Goal: Information Seeking & Learning: Learn about a topic

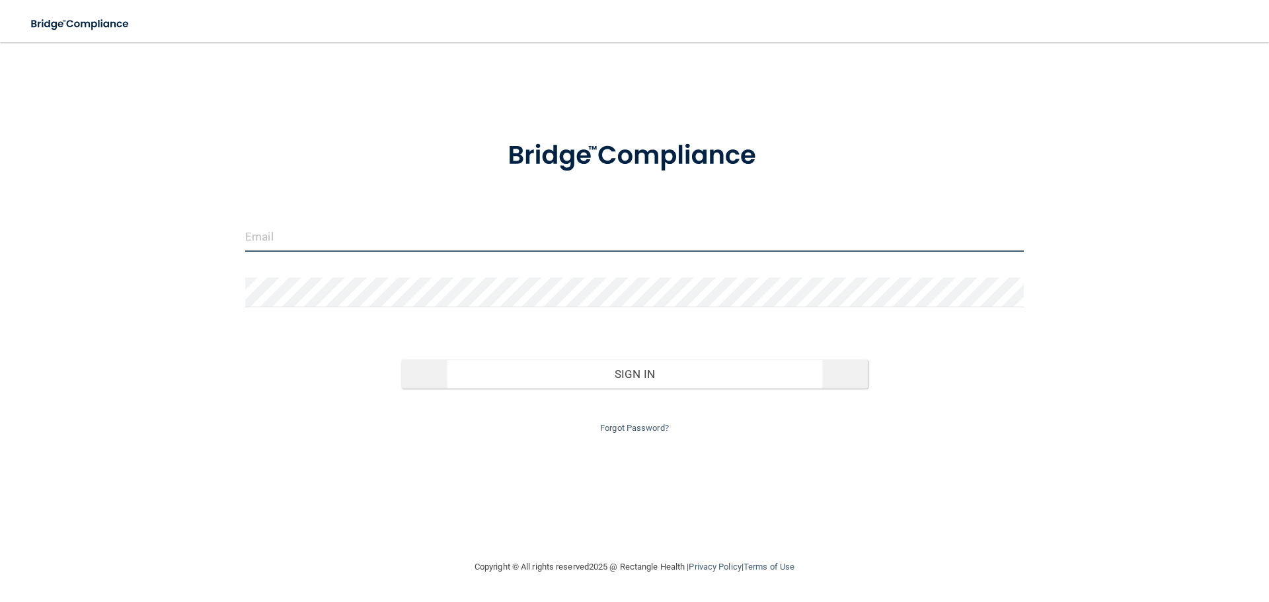
type input "[EMAIL_ADDRESS][DOMAIN_NAME]"
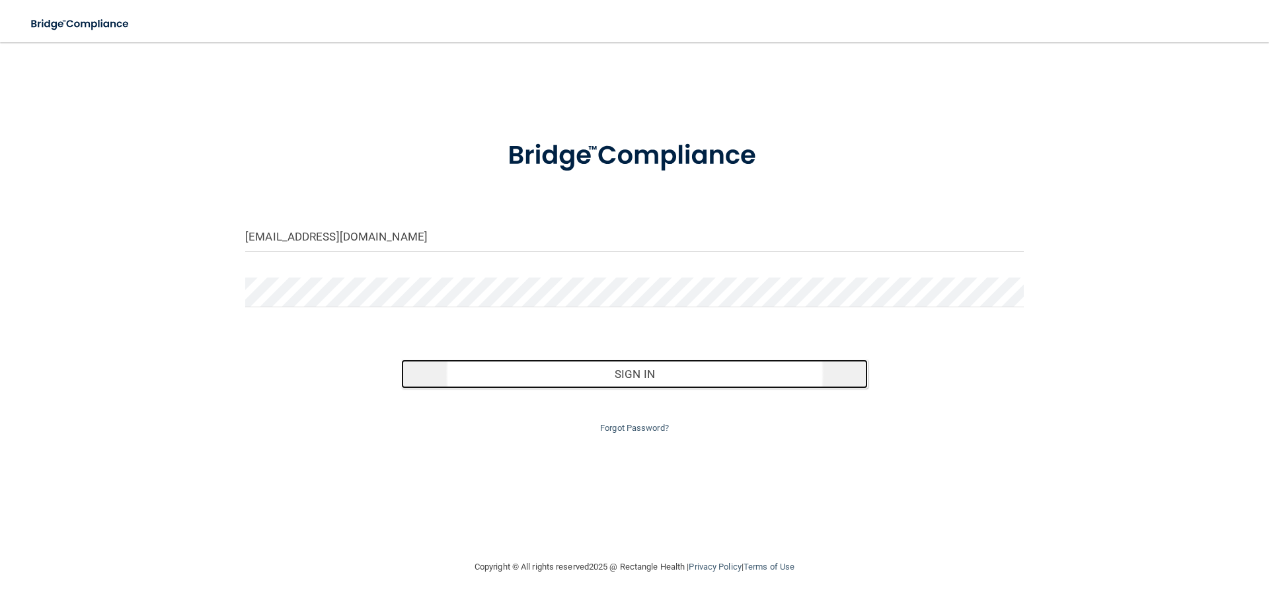
click at [637, 376] on button "Sign In" at bounding box center [634, 373] width 467 height 29
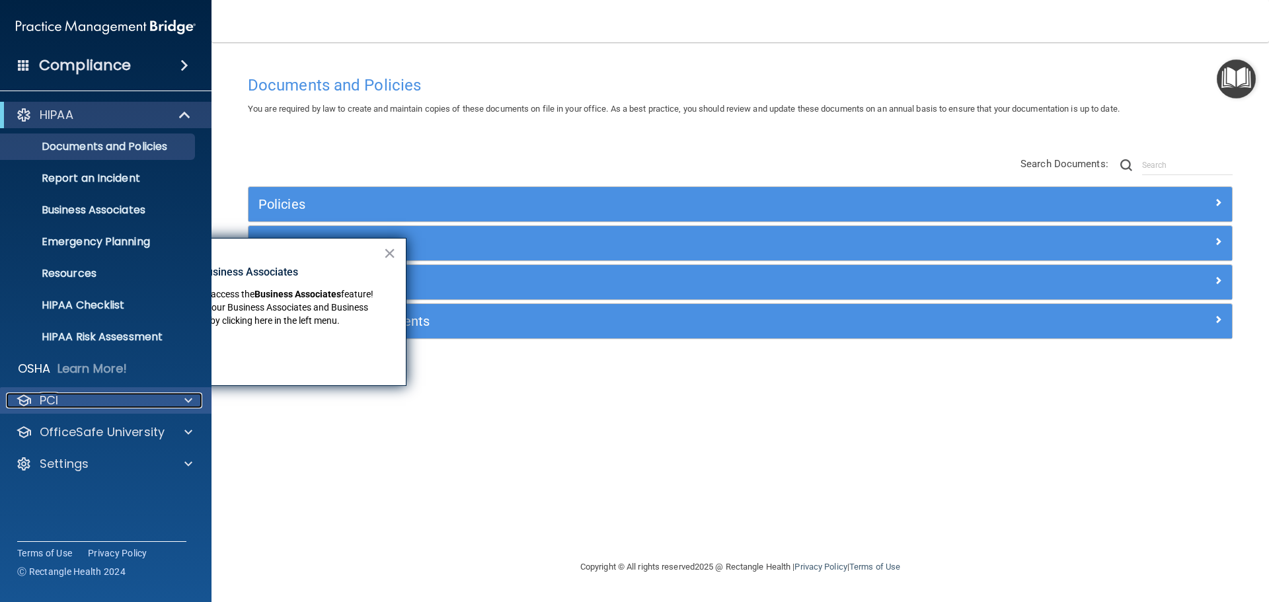
click at [189, 400] on span at bounding box center [188, 400] width 8 height 16
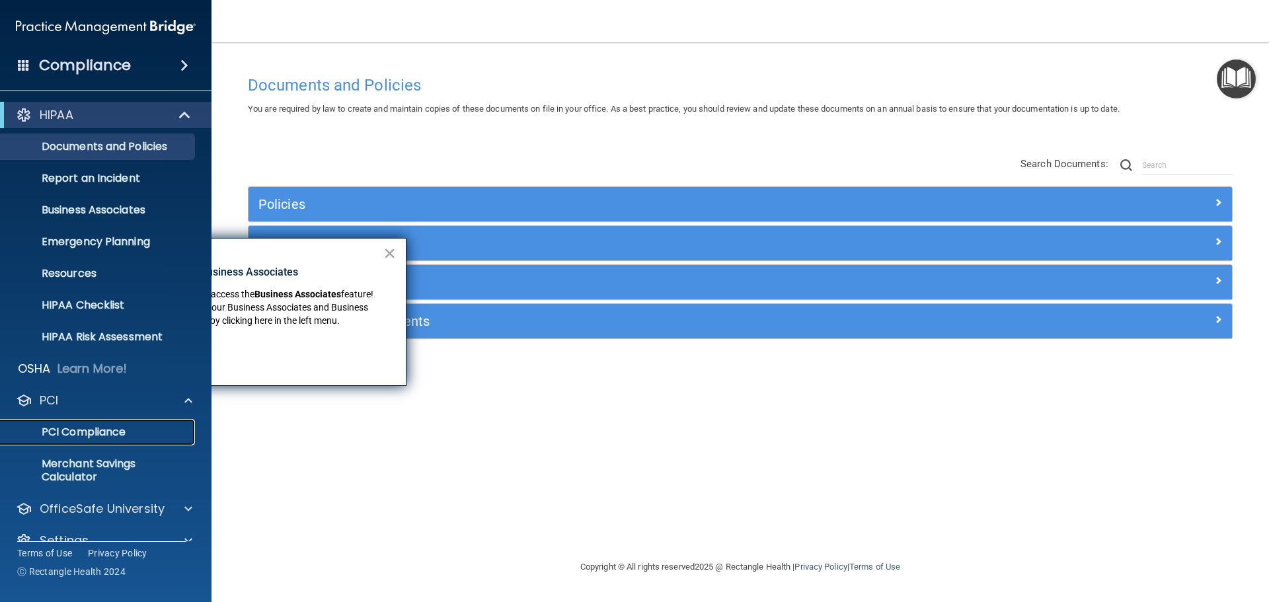
click at [100, 439] on p "PCI Compliance" at bounding box center [99, 432] width 180 height 13
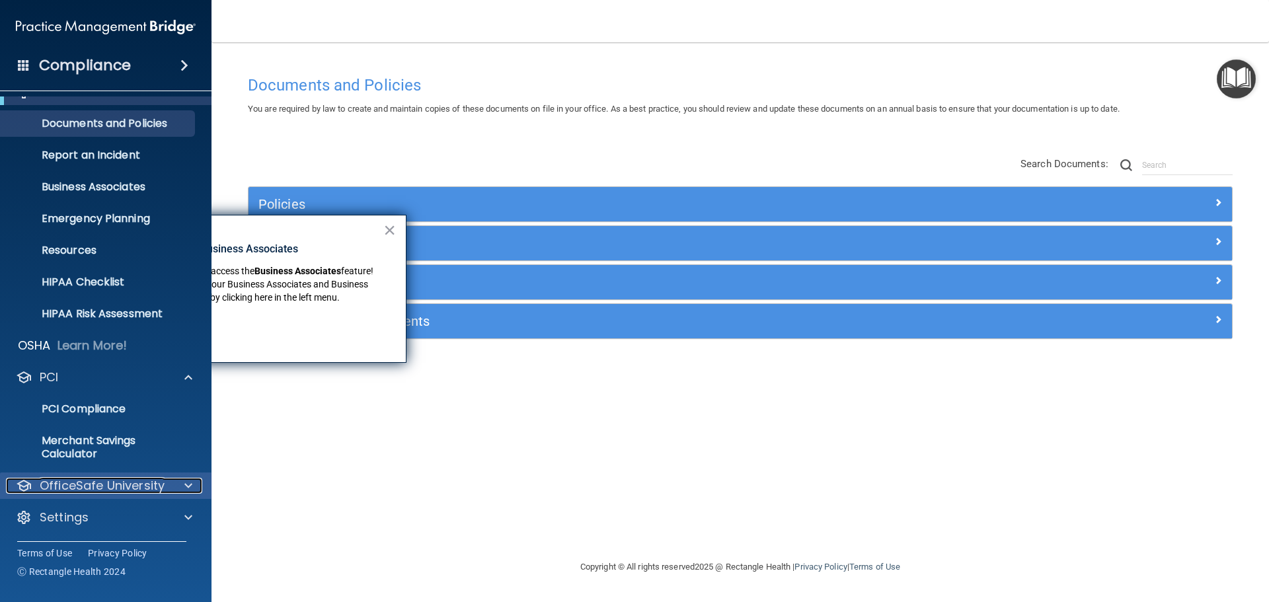
click at [189, 488] on span at bounding box center [188, 486] width 8 height 16
click at [191, 485] on span at bounding box center [188, 486] width 8 height 16
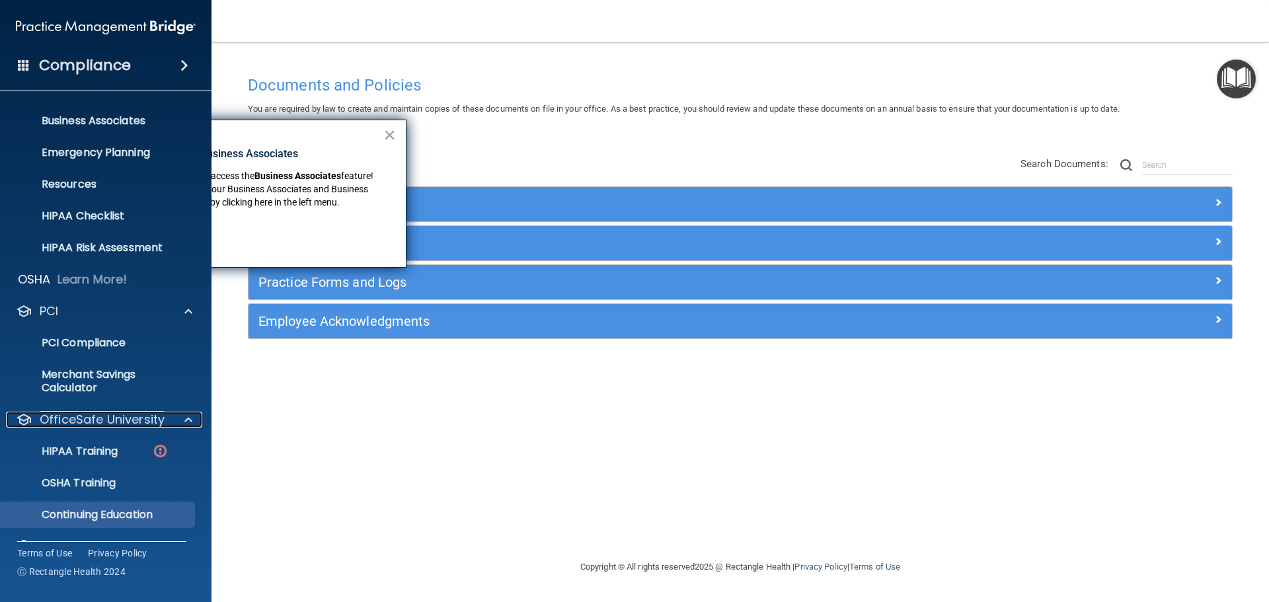
scroll to position [118, 0]
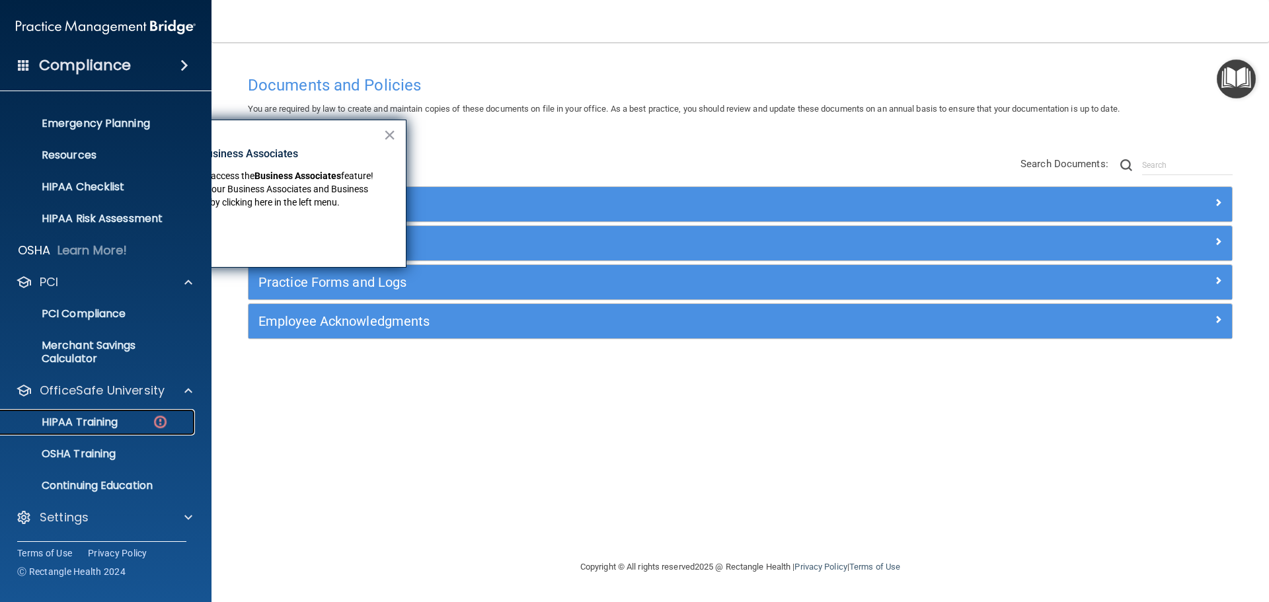
click at [99, 418] on p "HIPAA Training" at bounding box center [63, 422] width 109 height 13
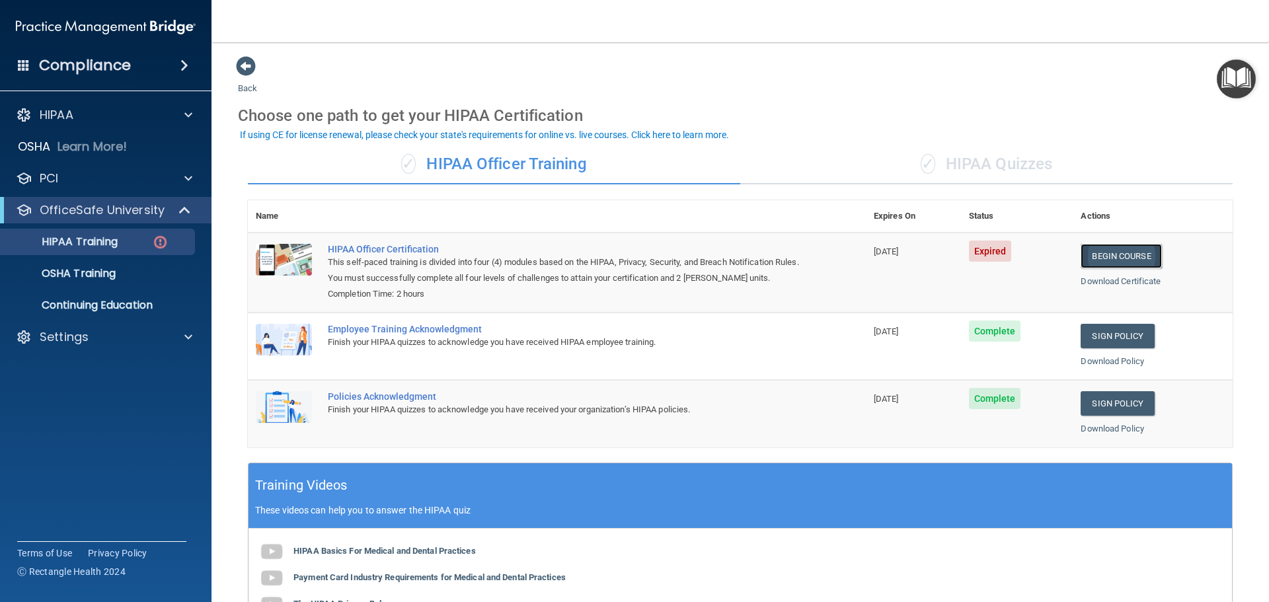
click at [1123, 254] on link "Begin Course" at bounding box center [1120, 256] width 81 height 24
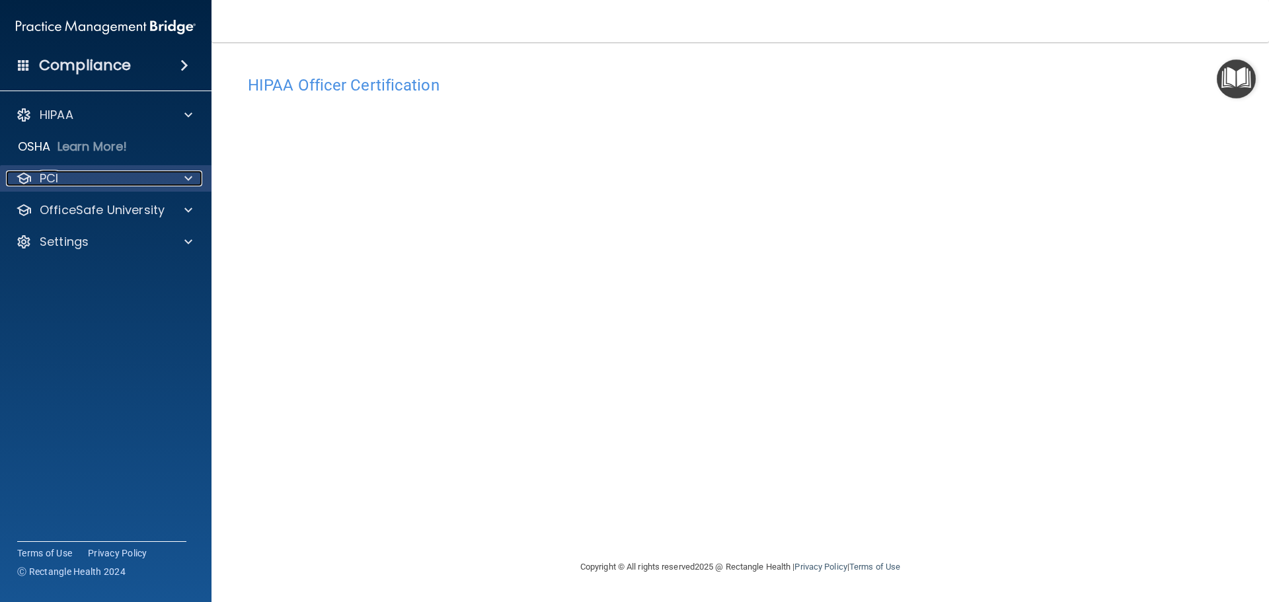
click at [187, 179] on span at bounding box center [188, 178] width 8 height 16
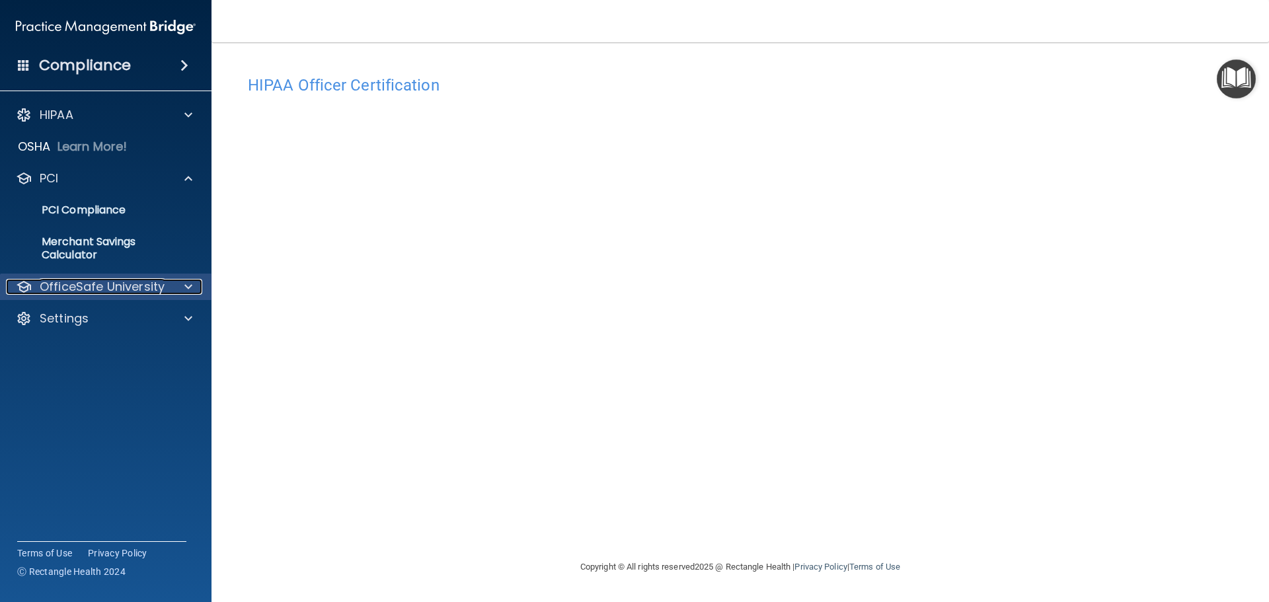
click at [185, 290] on span at bounding box center [188, 287] width 8 height 16
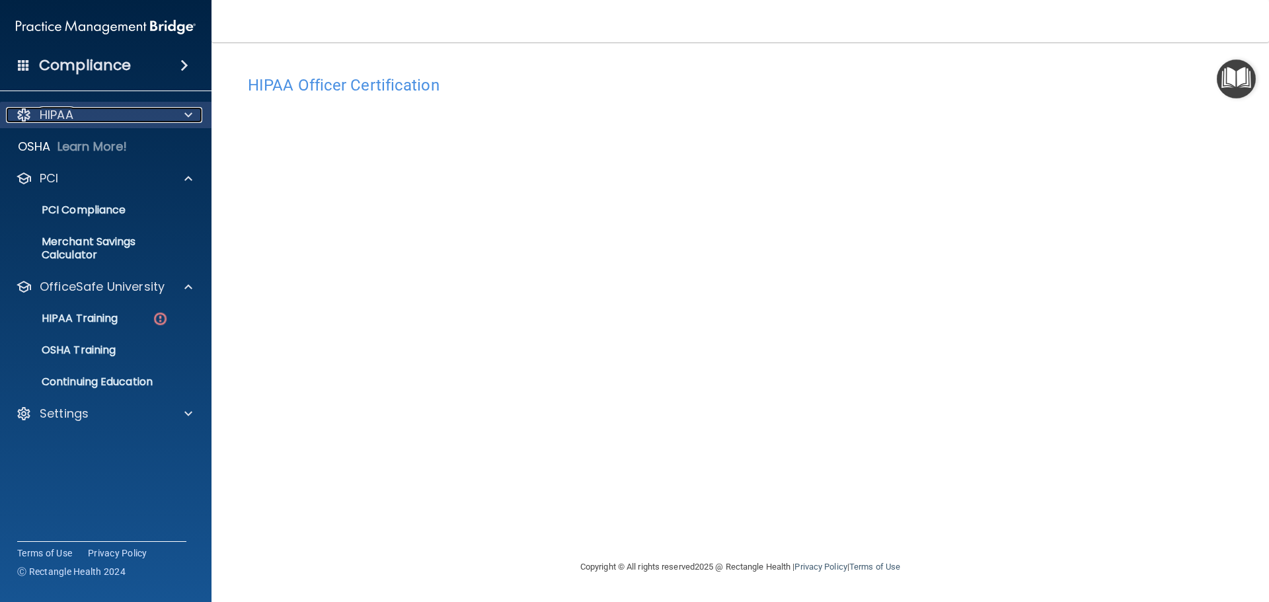
click at [192, 112] on div at bounding box center [186, 115] width 33 height 16
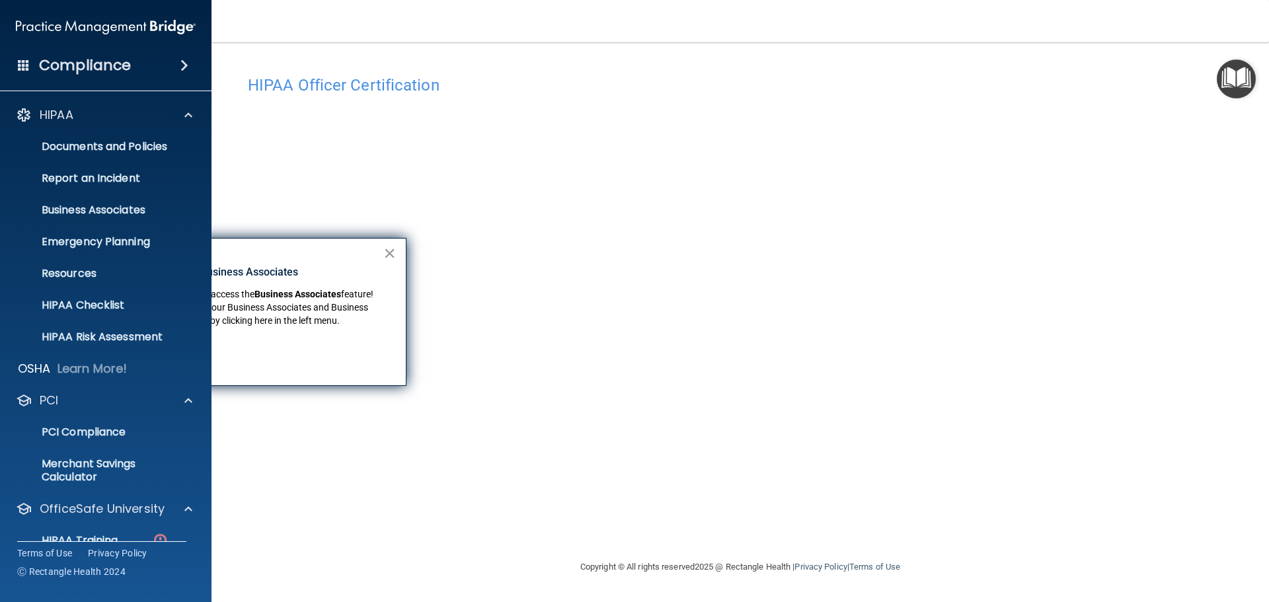
click at [391, 250] on button "×" at bounding box center [389, 253] width 13 height 21
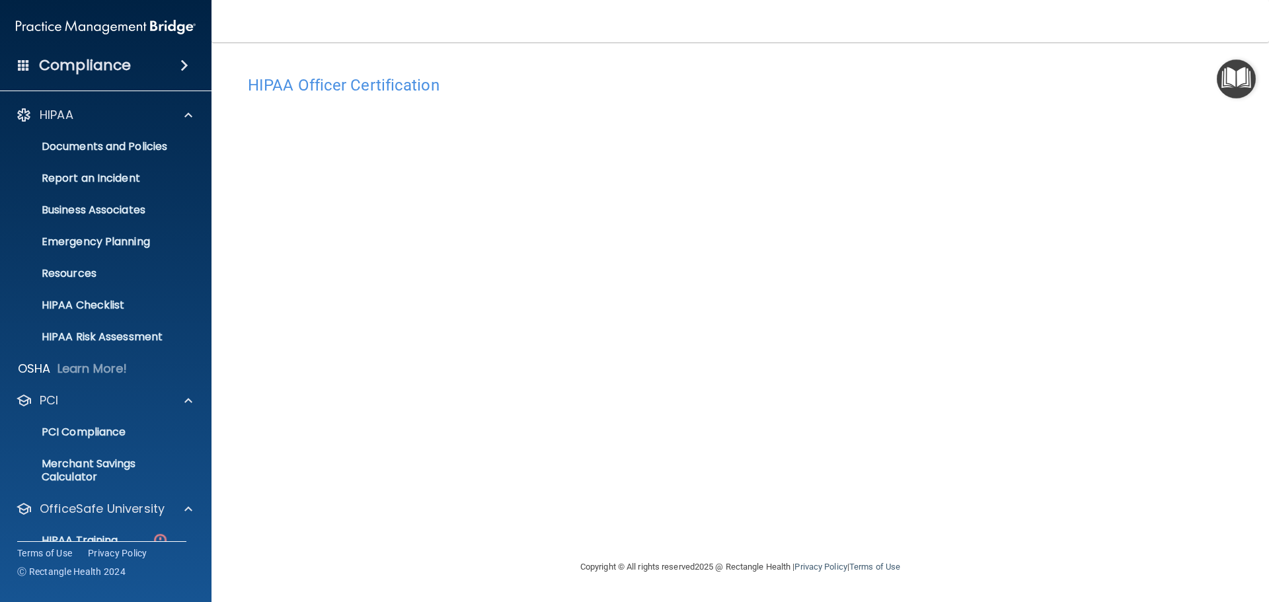
click at [186, 63] on span at bounding box center [184, 65] width 8 height 16
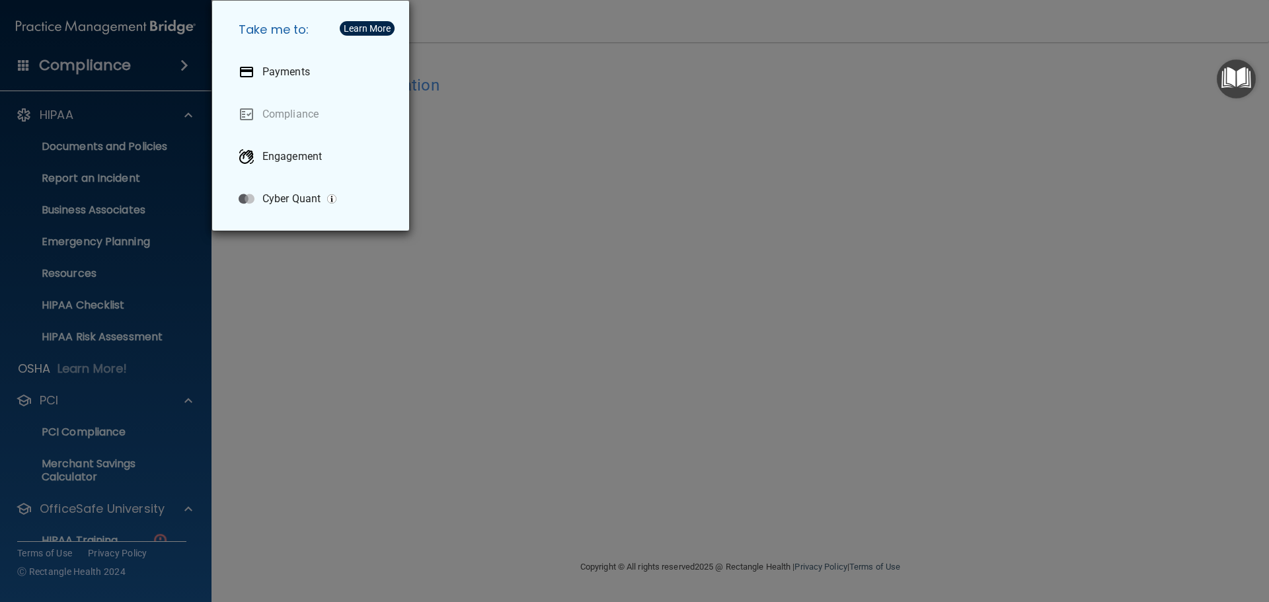
click at [299, 298] on div "Take me to: Payments Compliance Engagement Cyber Quant" at bounding box center [634, 301] width 1269 height 602
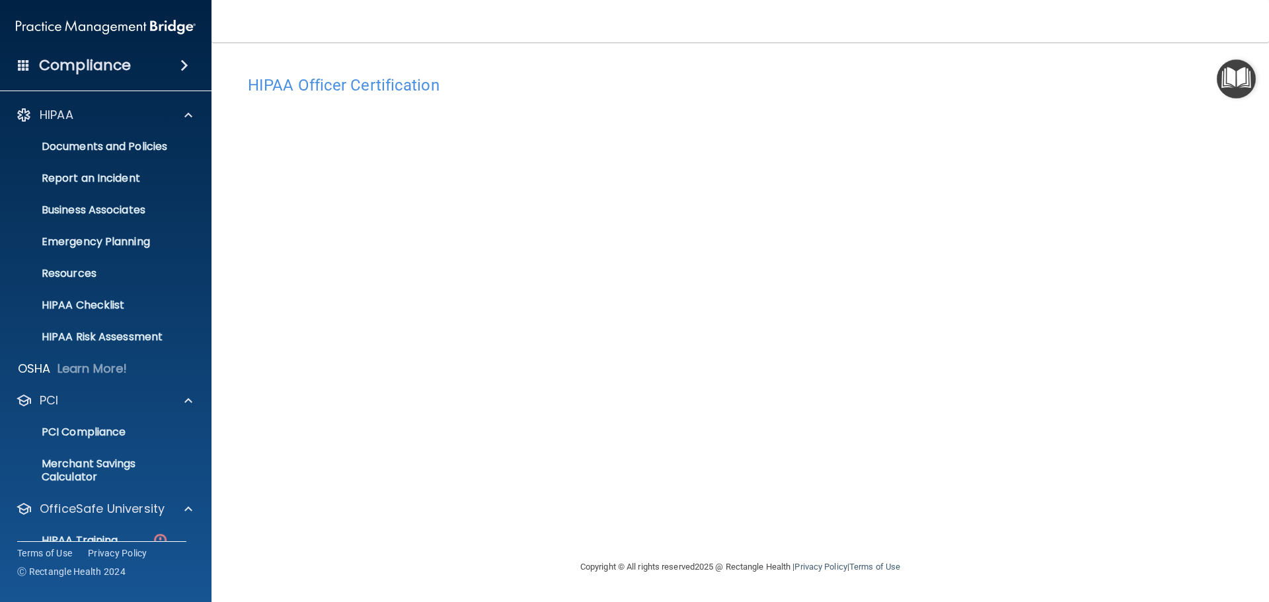
scroll to position [118, 0]
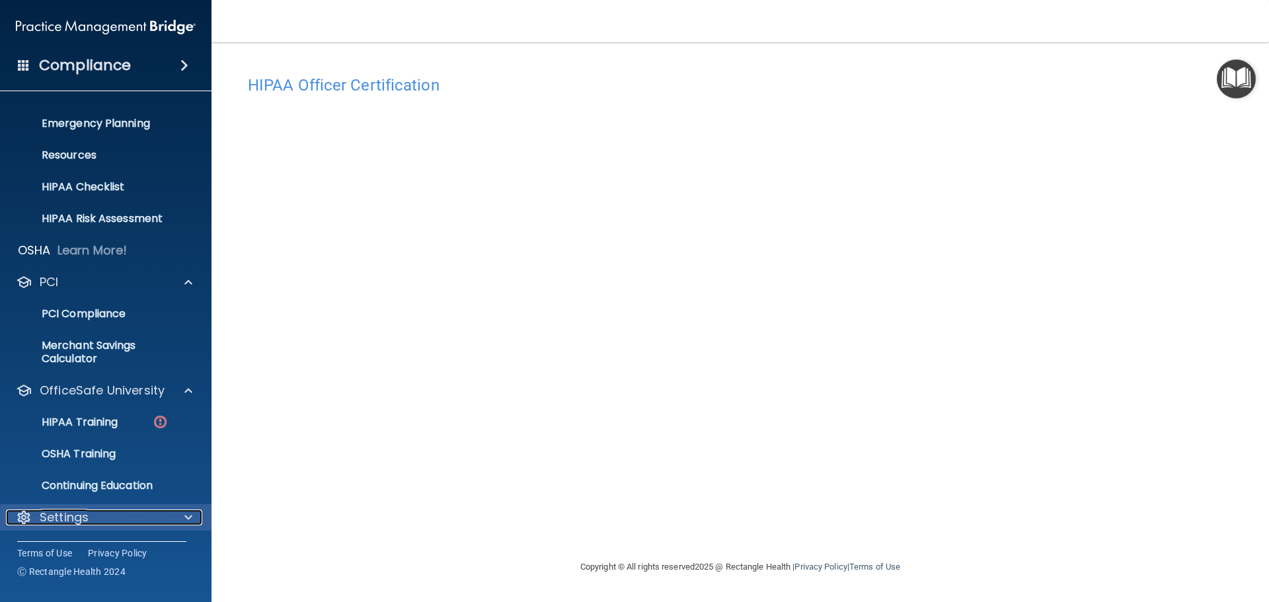
click at [186, 519] on span at bounding box center [188, 517] width 8 height 16
